Goal: Check status: Check status

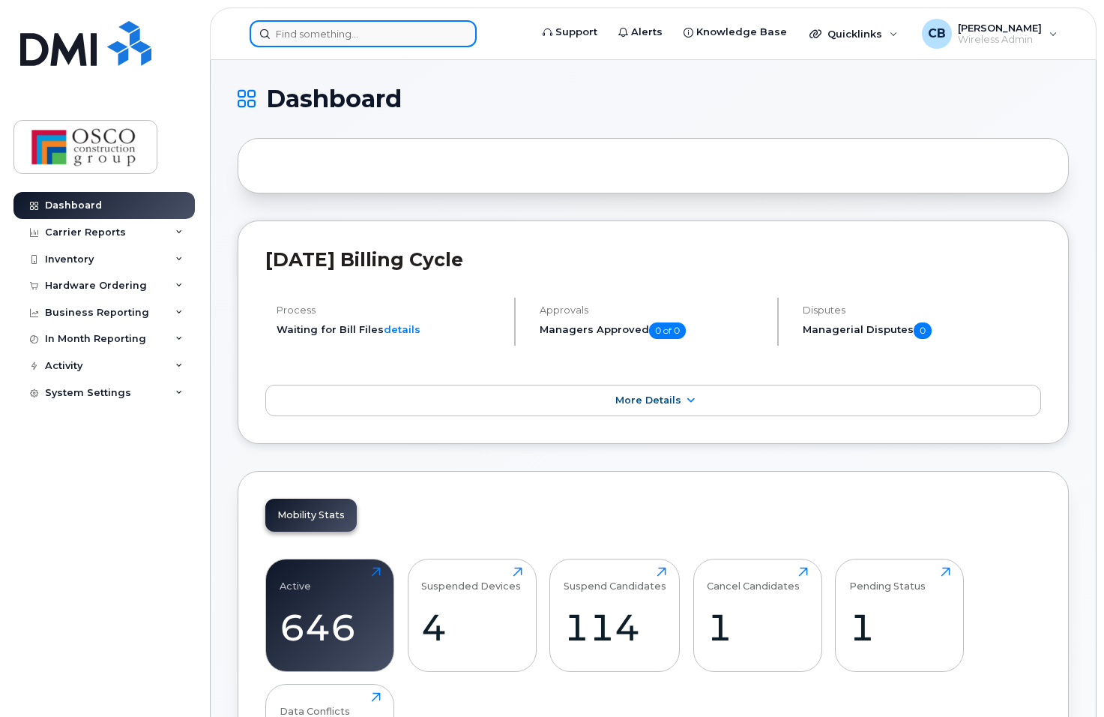
click at [307, 33] on input at bounding box center [363, 33] width 227 height 27
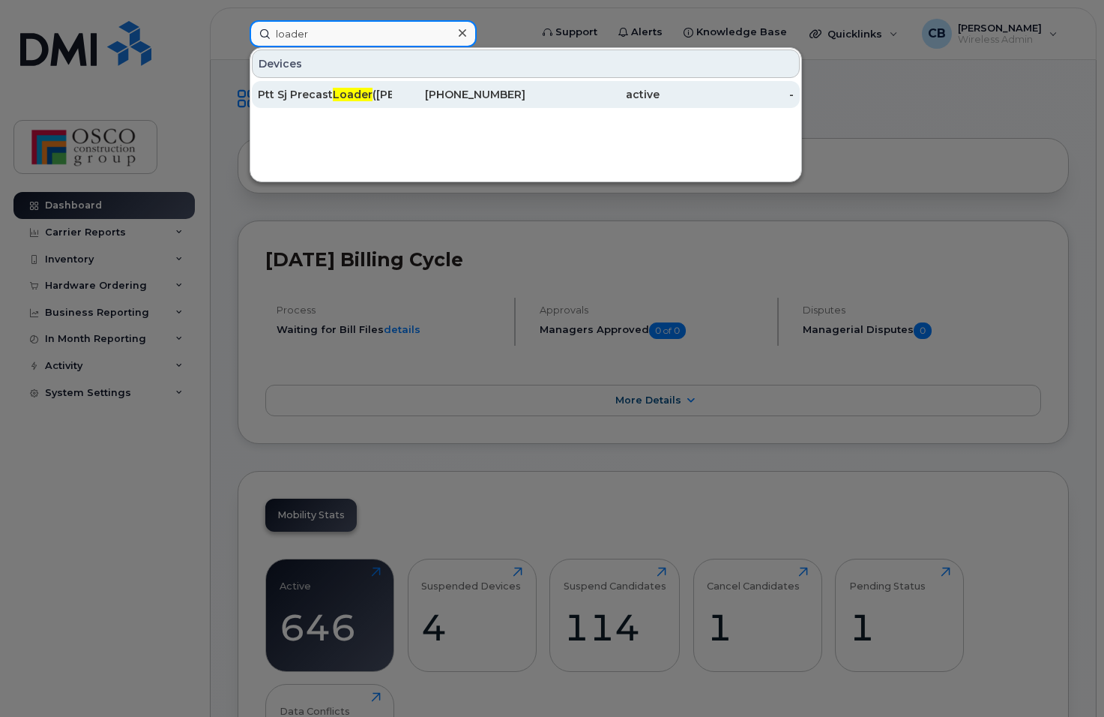
type input "loader"
click at [273, 99] on div "Ptt Sj Precast Loader (Frank)" at bounding box center [325, 94] width 134 height 15
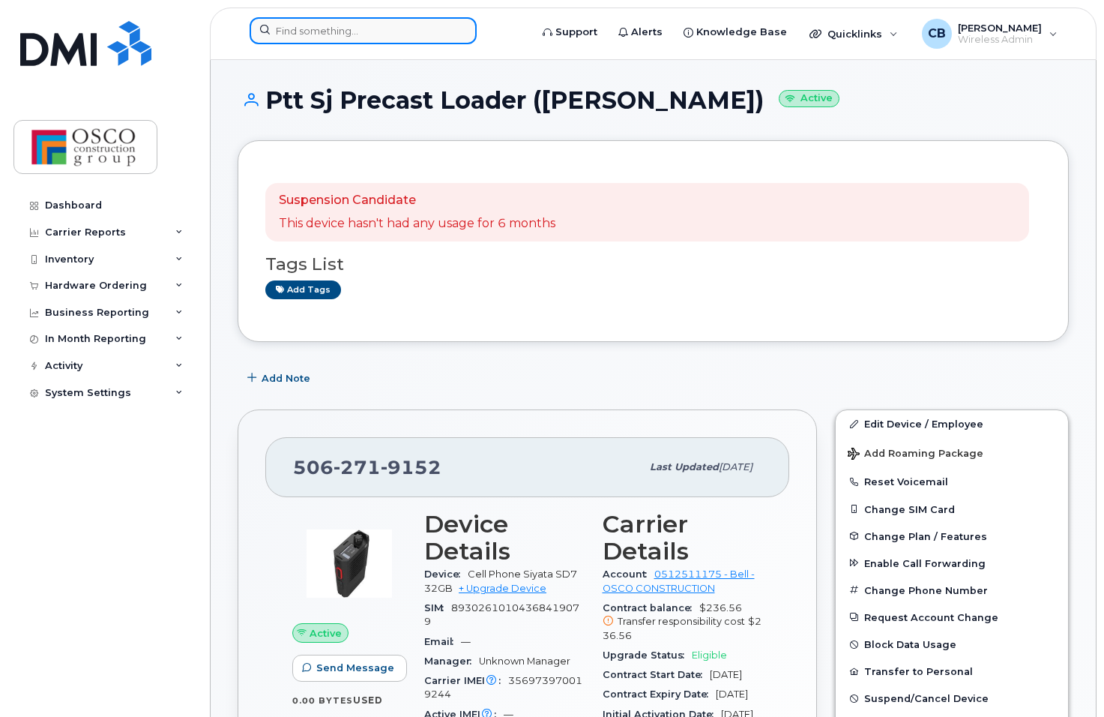
click at [309, 34] on input at bounding box center [363, 30] width 227 height 27
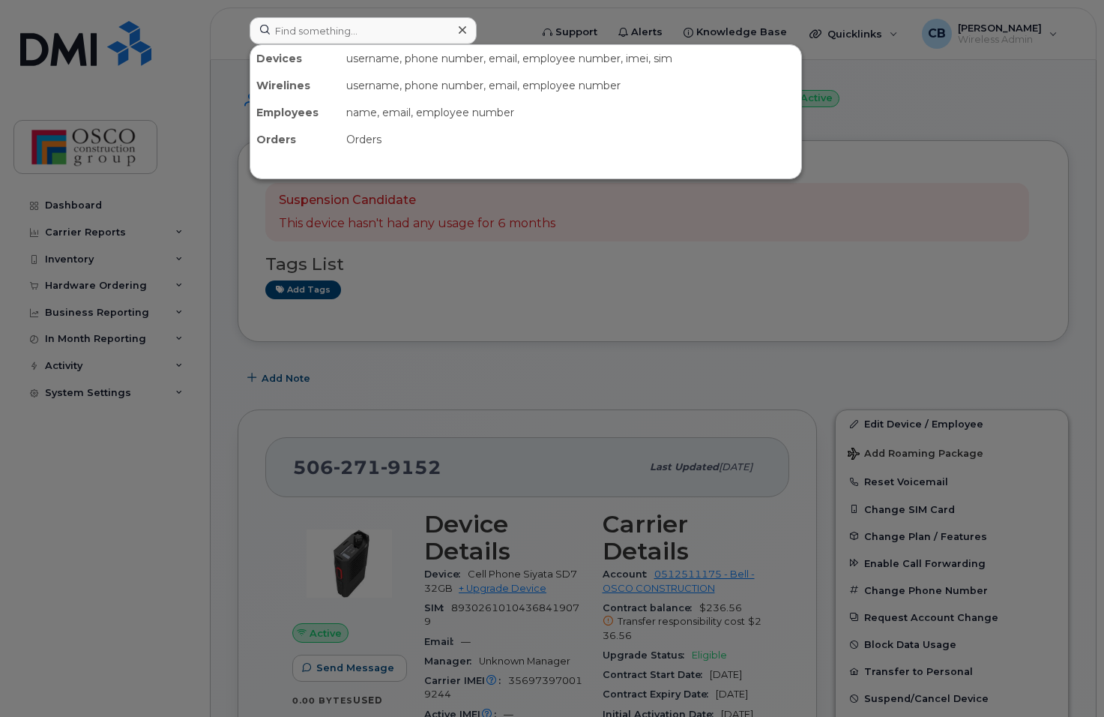
click at [530, 412] on div at bounding box center [552, 358] width 1104 height 717
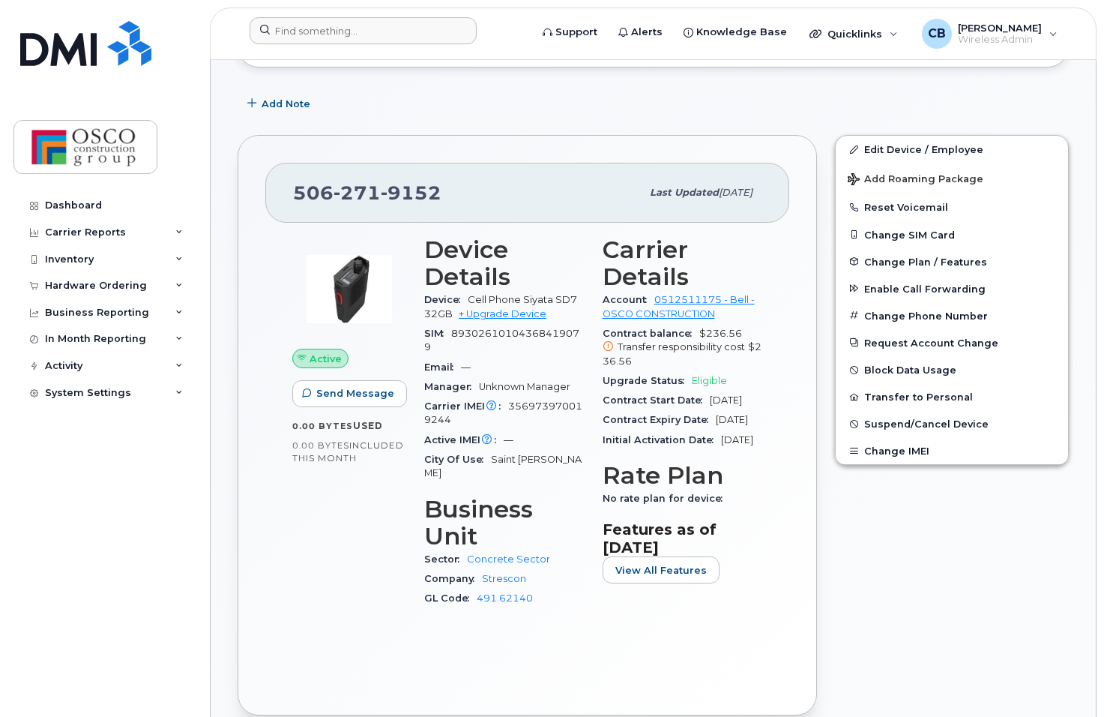
scroll to position [300, 0]
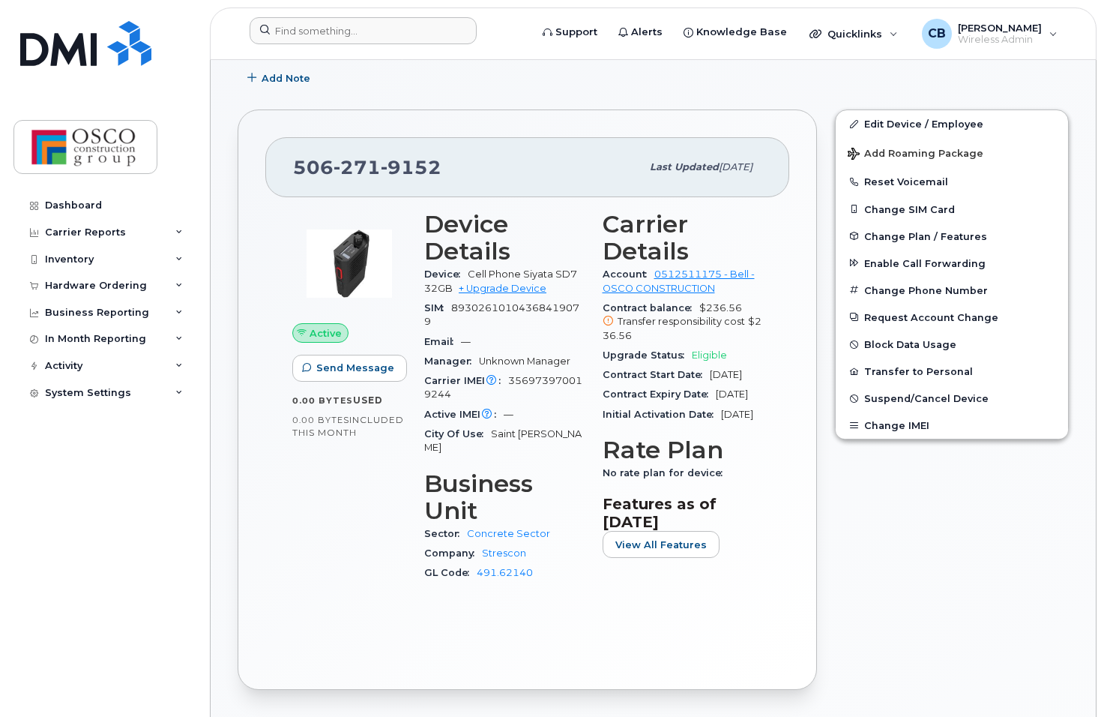
click at [235, 586] on div "[PHONE_NUMBER] Last updated [DATE] Active Send Message 0.00 Bytes  used 0.00 By…" at bounding box center [528, 399] width 598 height 598
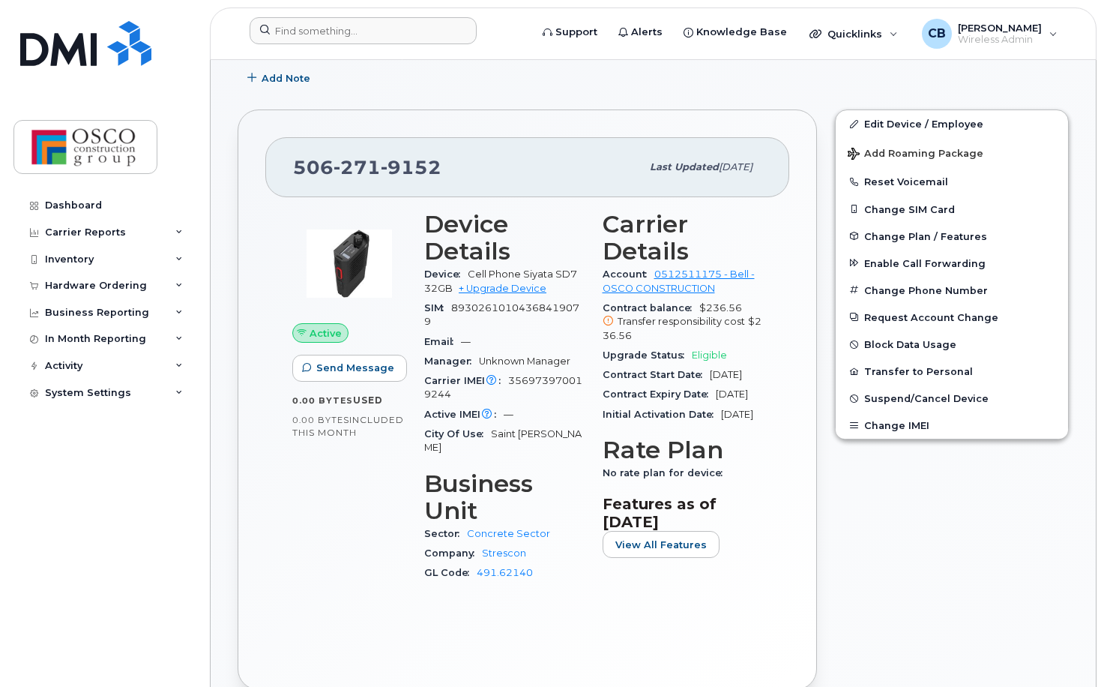
click at [285, 287] on div "Active Send Message 0.00 Bytes  used 0.00 Bytes  included this month" at bounding box center [349, 403] width 132 height 402
